Goal: Transaction & Acquisition: Purchase product/service

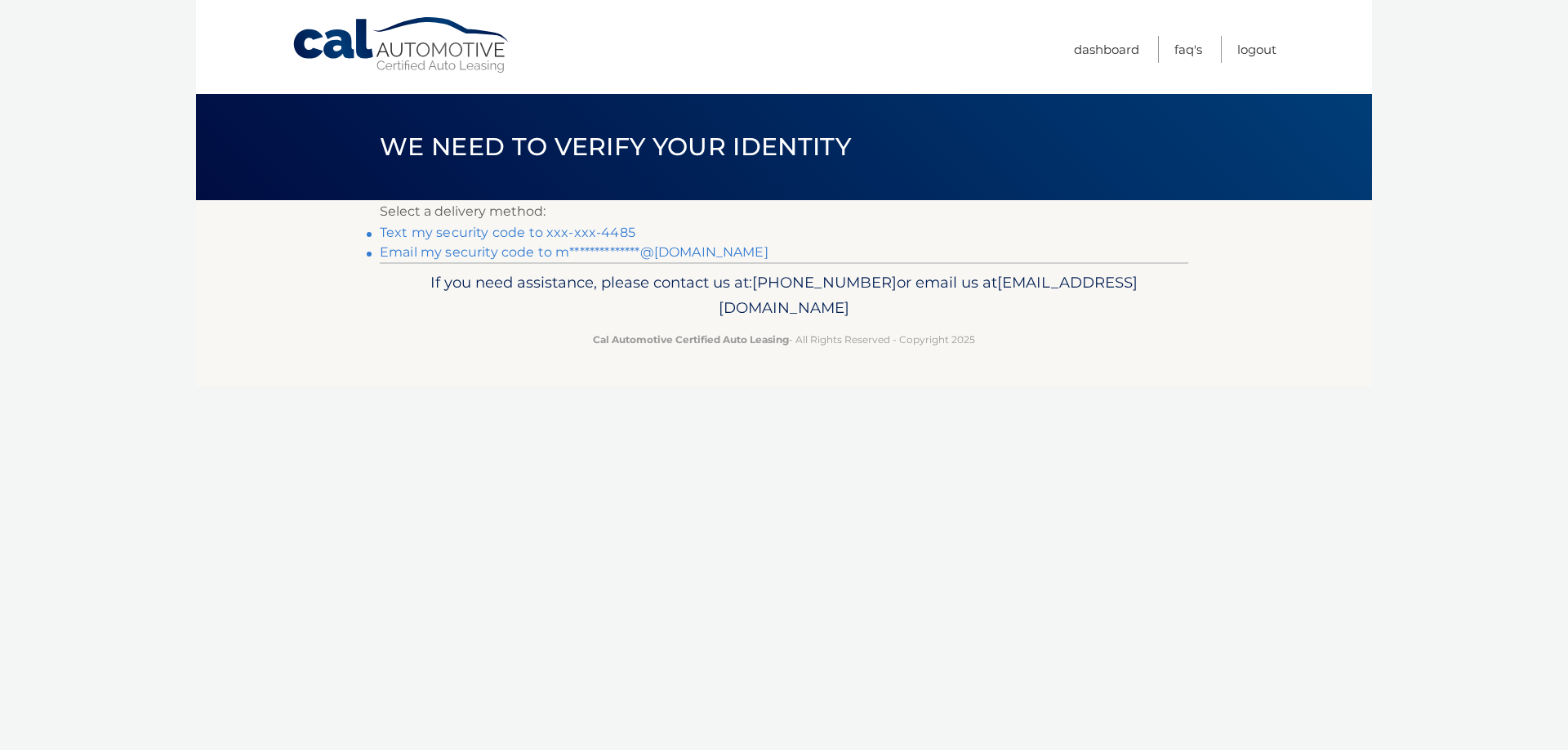
click at [625, 233] on link "Text my security code to xxx-xxx-4485" at bounding box center [507, 232] width 255 height 16
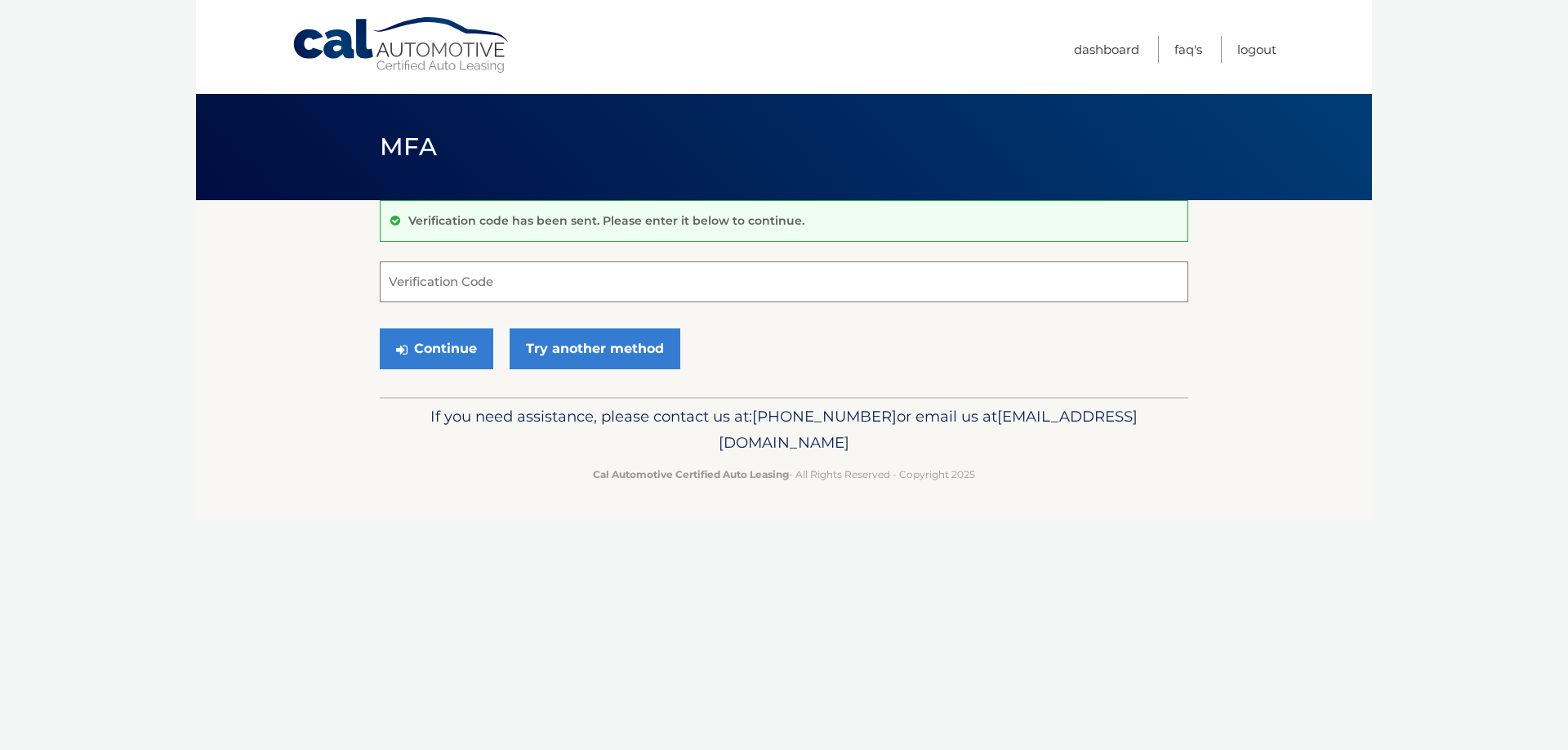
click at [523, 289] on input "Verification Code" at bounding box center [784, 282] width 808 height 41
type input "104832"
click at [436, 348] on button "Continue" at bounding box center [436, 349] width 114 height 41
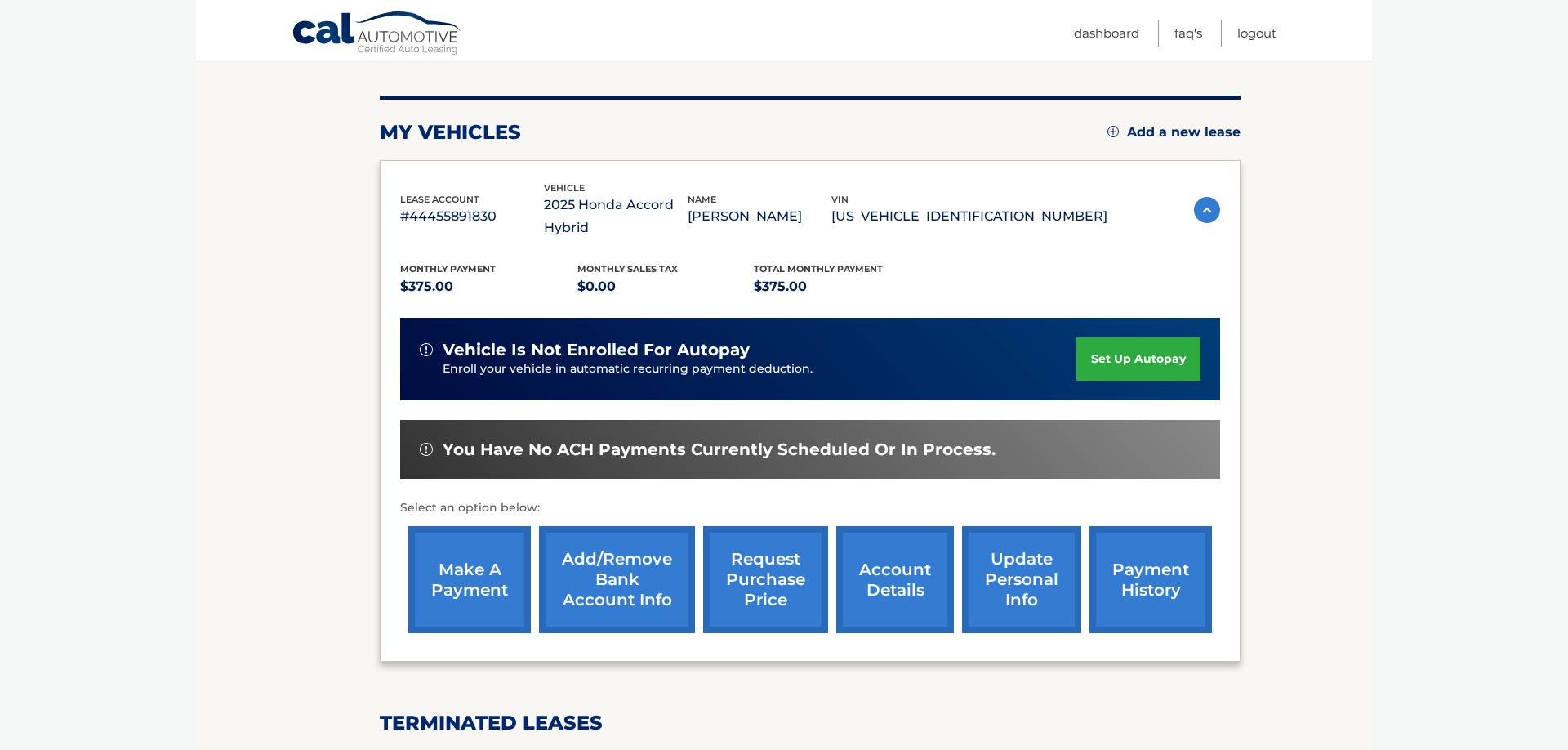
scroll to position [189, 0]
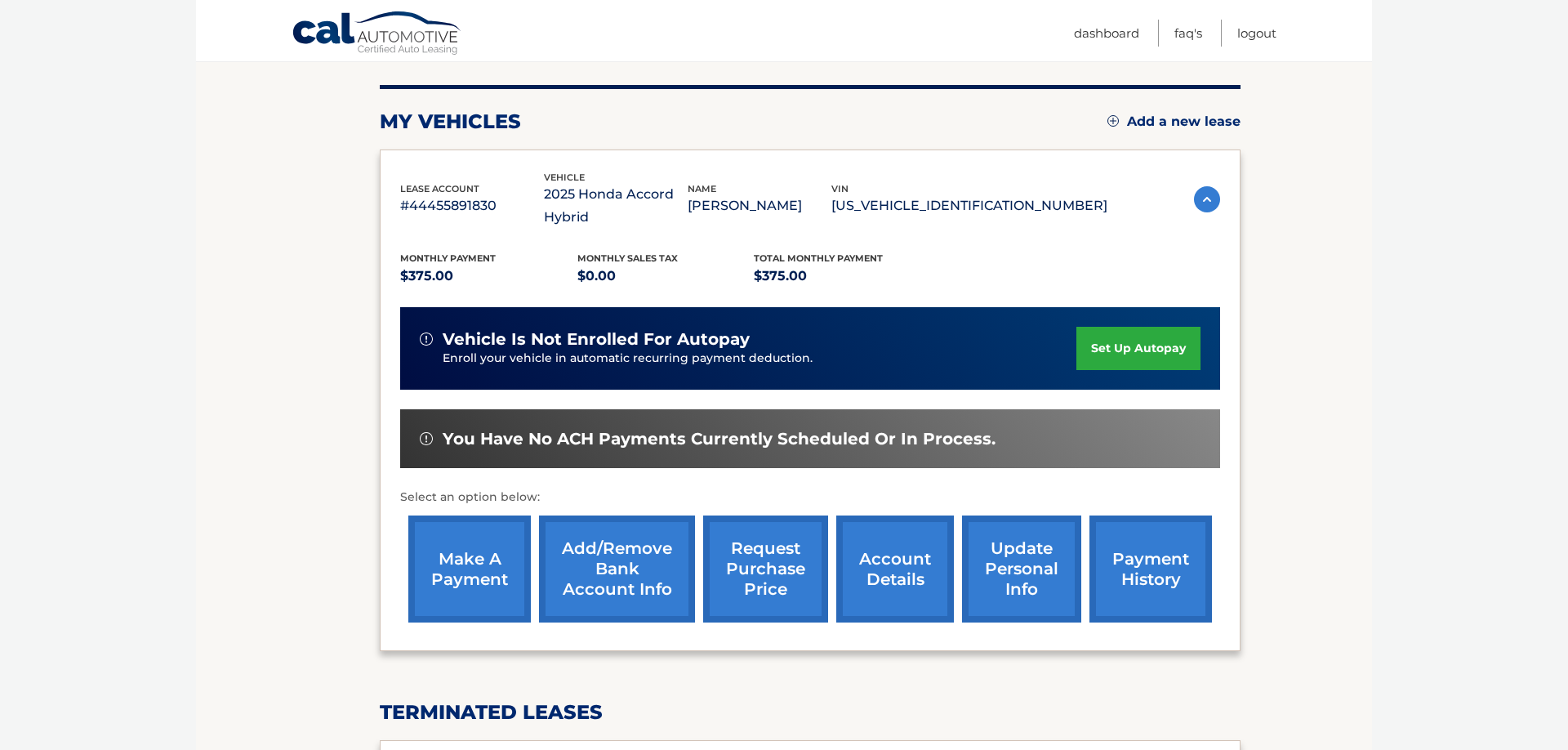
click at [500, 542] on link "make a payment" at bounding box center [469, 569] width 123 height 107
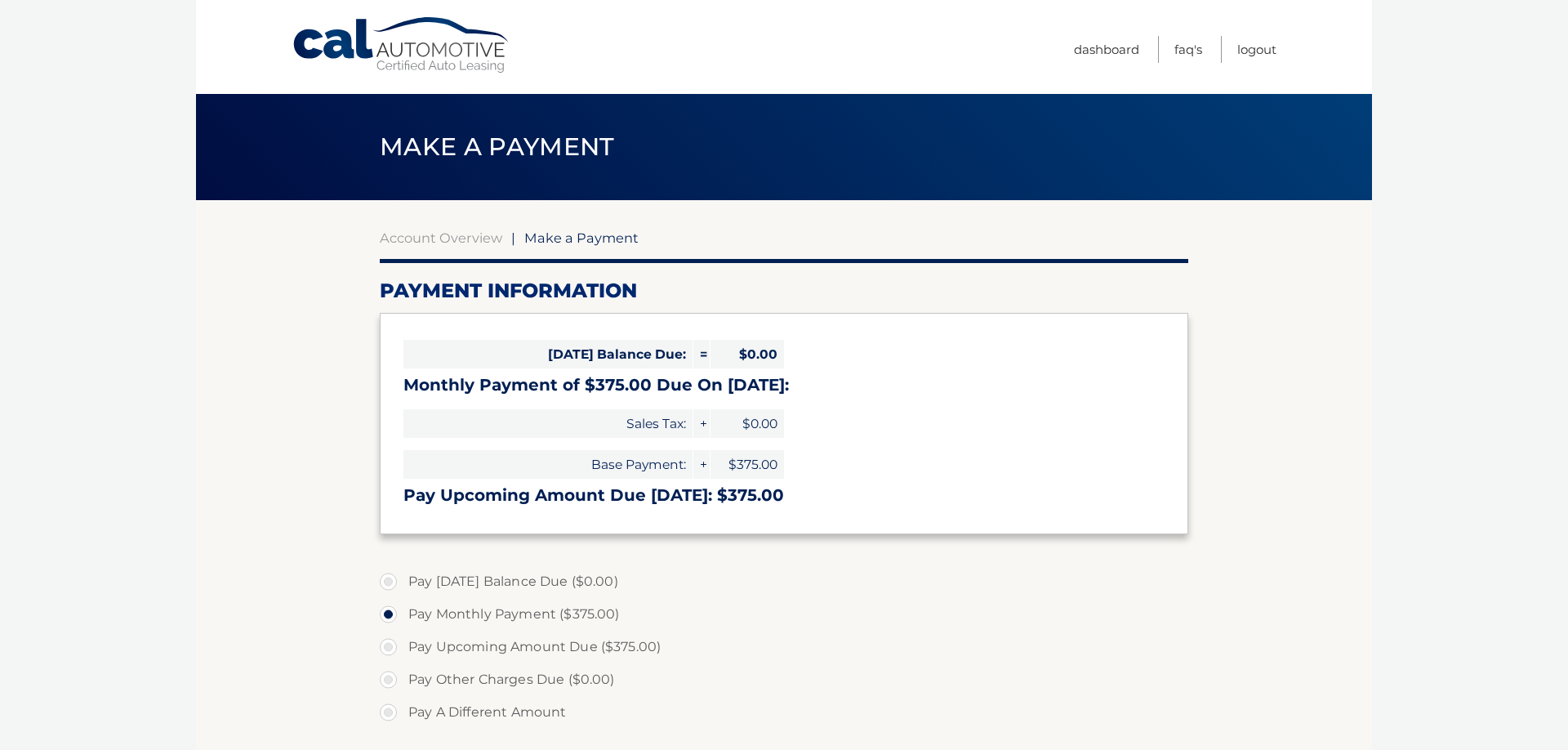
select select "NWVjMmI3OGEtMWQ5My00MjRhLWJlZTQtYzBmZjZiYjkyODMy"
click at [1262, 51] on link "Logout" at bounding box center [1257, 49] width 40 height 27
